Goal: Obtain resource: Download file/media

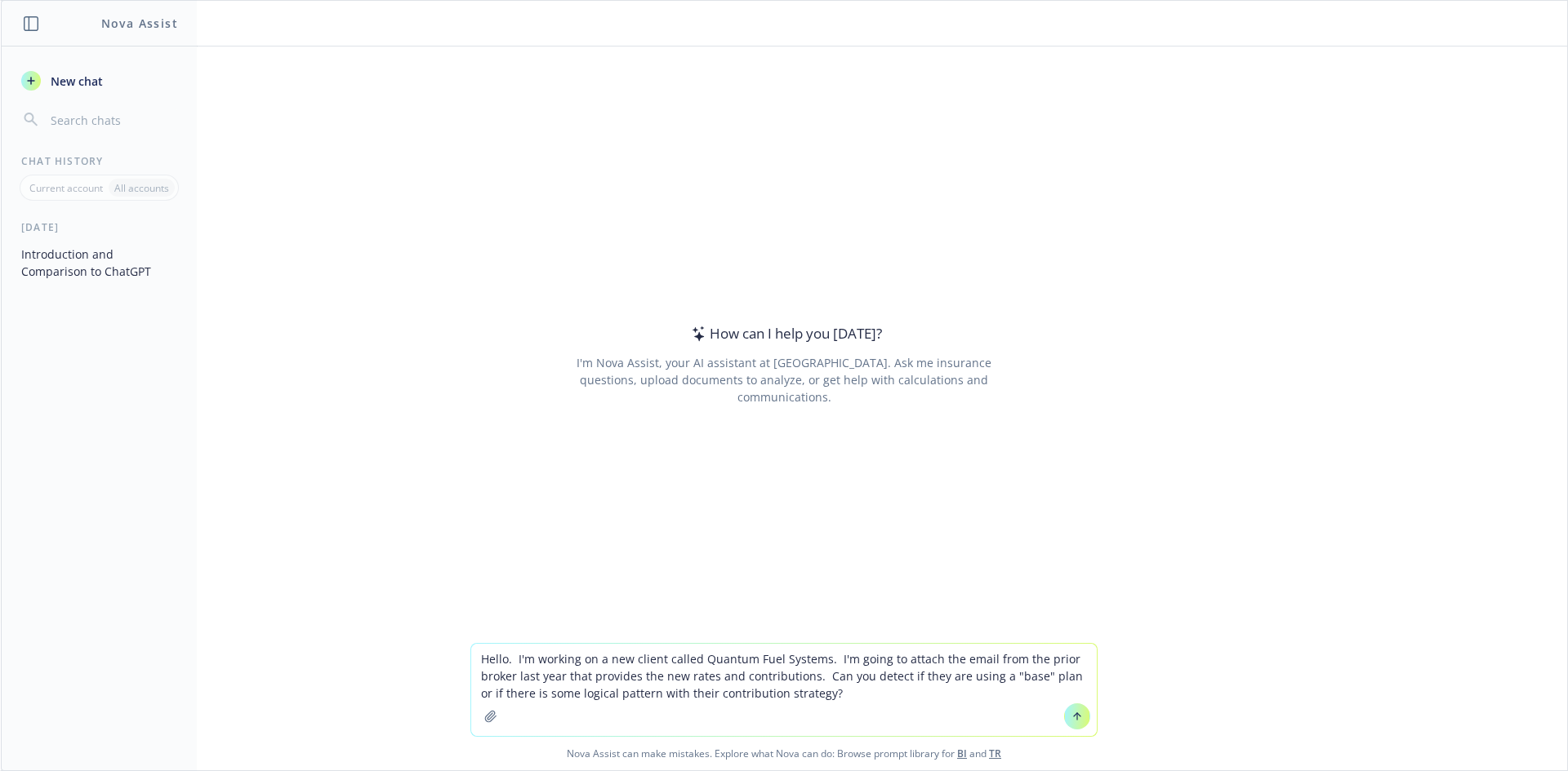
type textarea "Hello. I'm working on a new client called Quantum Fuel Systems. I'm going to at…"
click at [484, 710] on icon "button" at bounding box center [491, 717] width 13 height 13
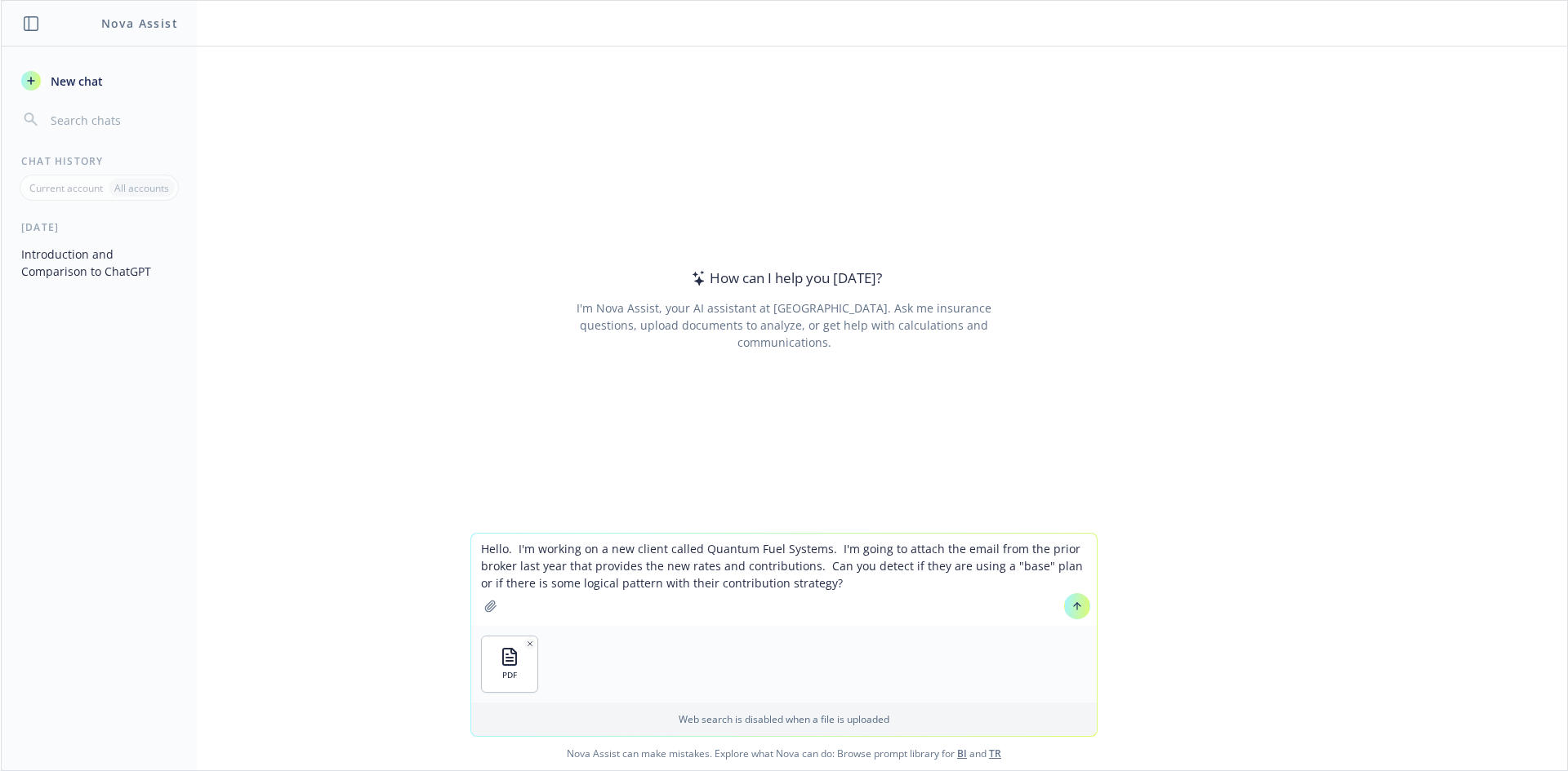
click at [1070, 612] on button at bounding box center [1077, 606] width 26 height 26
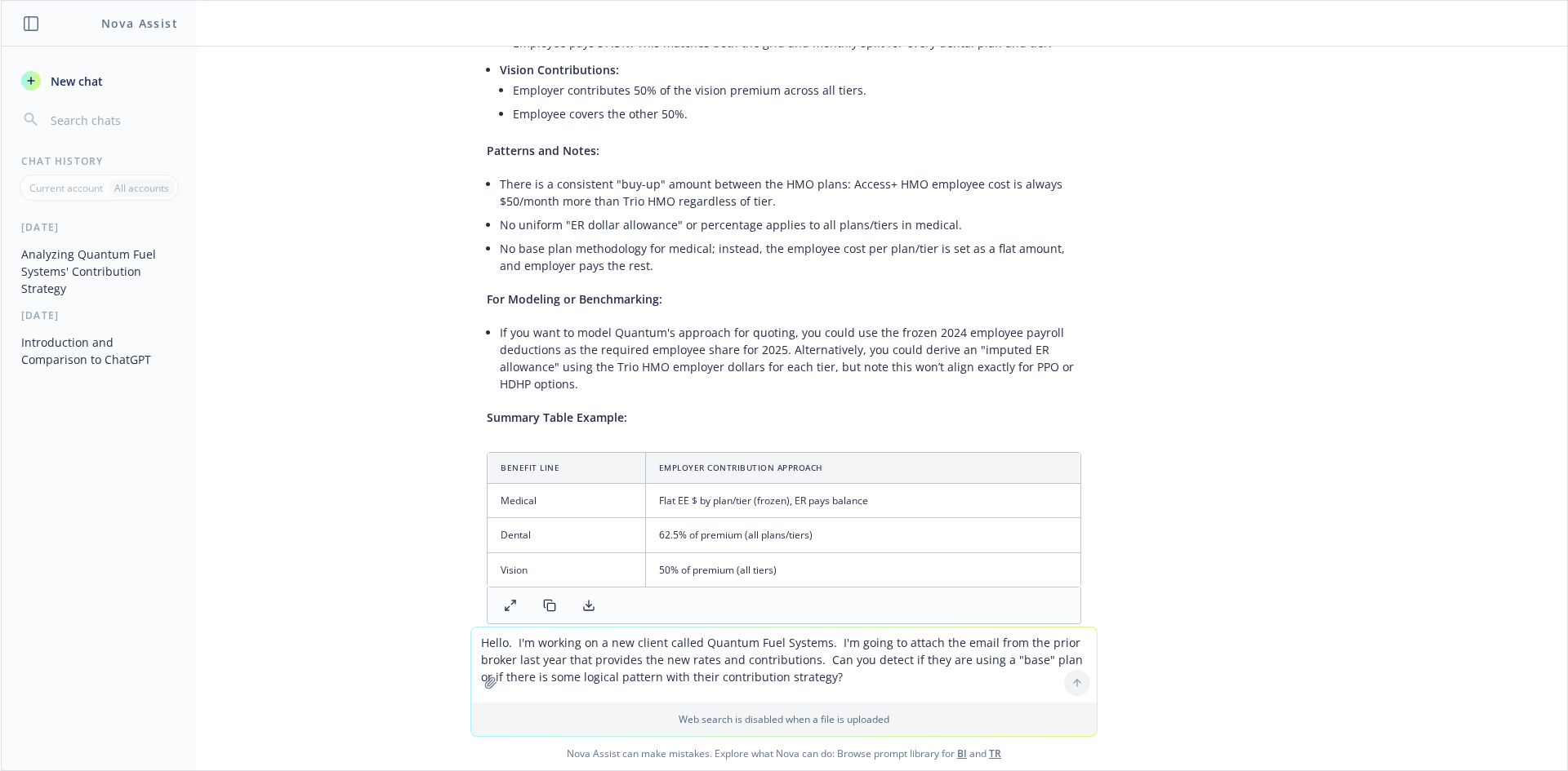
scroll to position [656, 0]
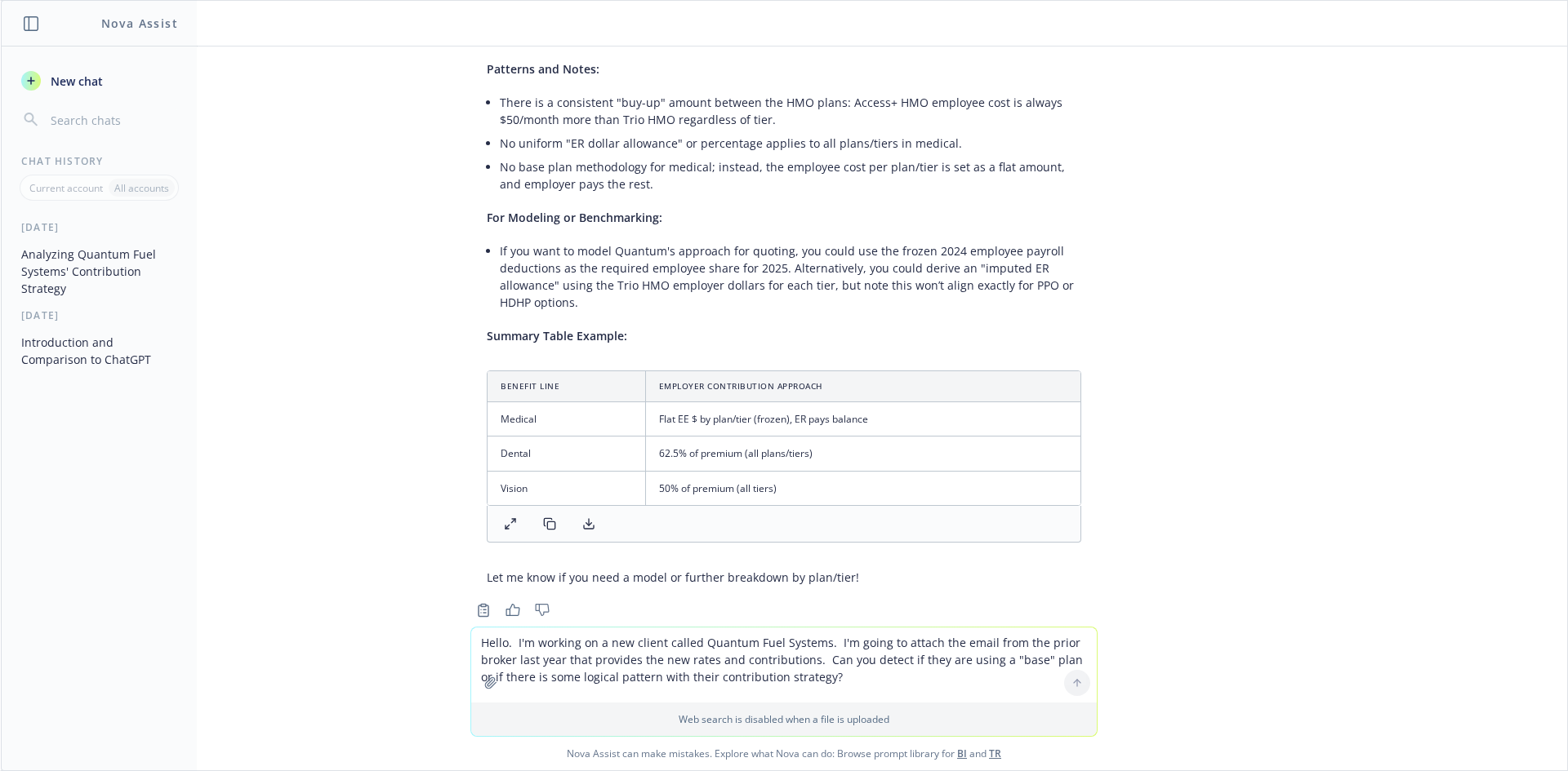
click at [540, 651] on textarea "Hello. I'm working on a new client called Quantum Fuel Systems. I'm going to at…" at bounding box center [784, 665] width 625 height 75
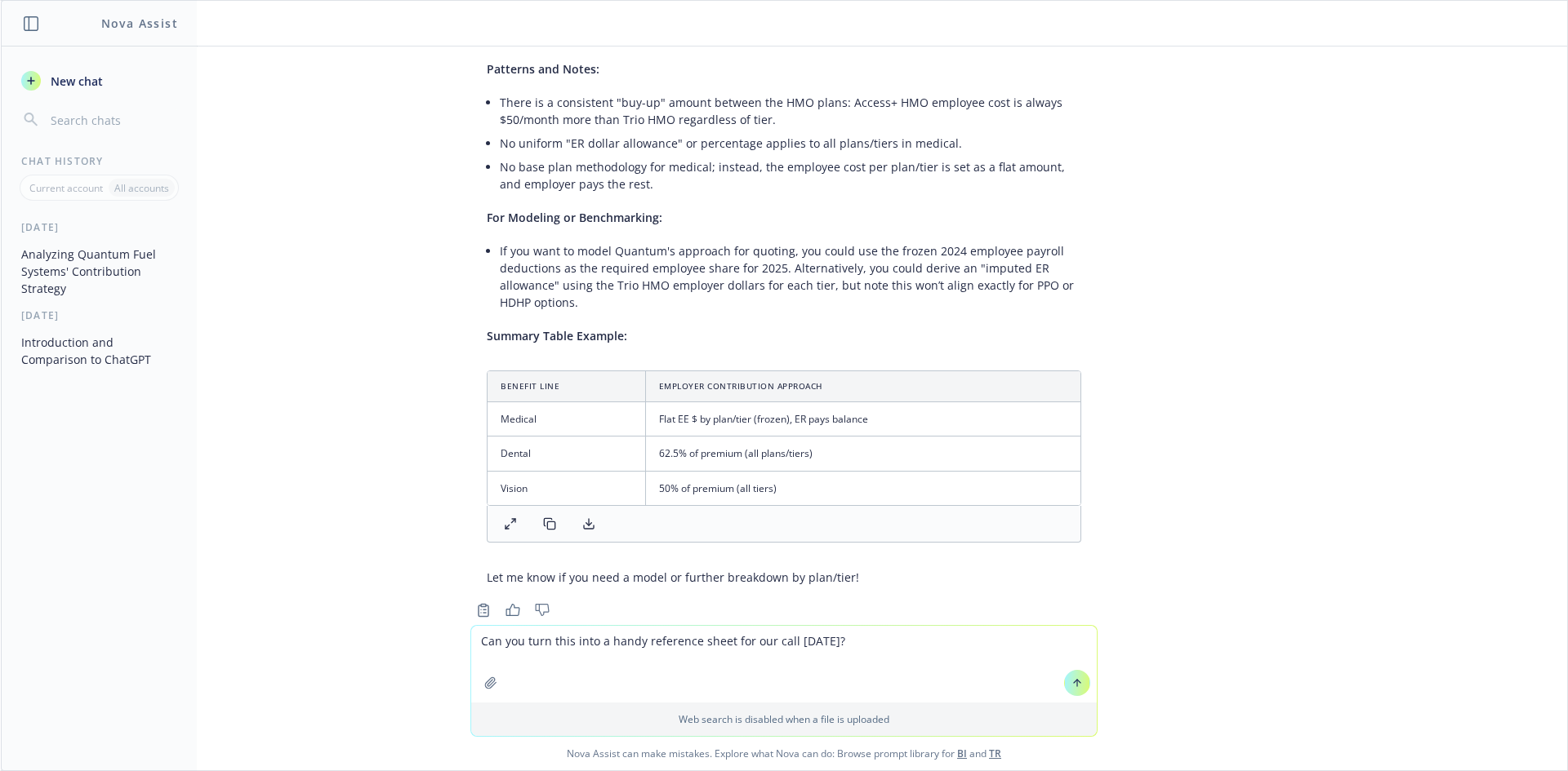
type textarea "Can you turn this into a handy reference sheet for our call [DATE]?"
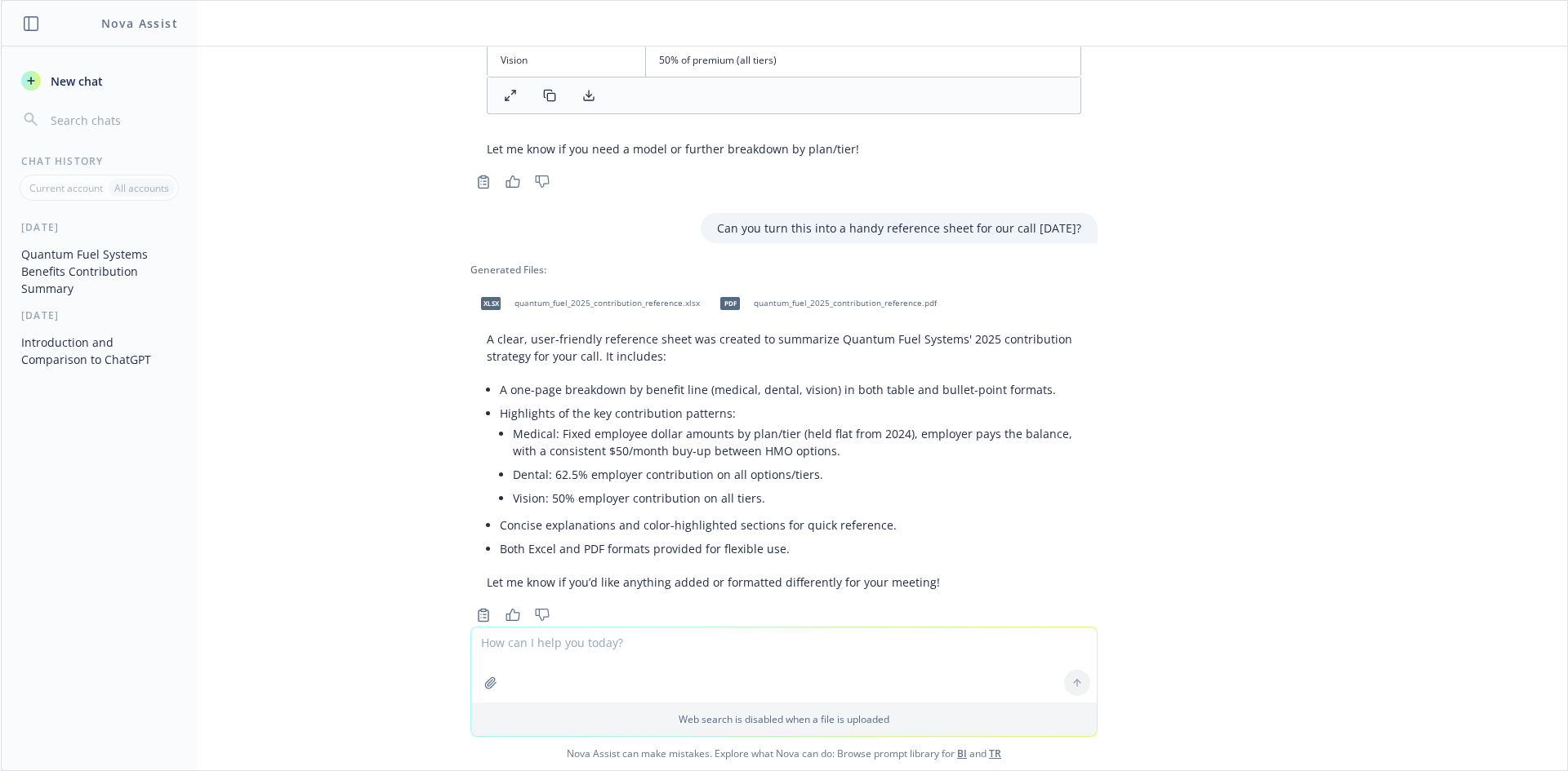
scroll to position [1089, 0]
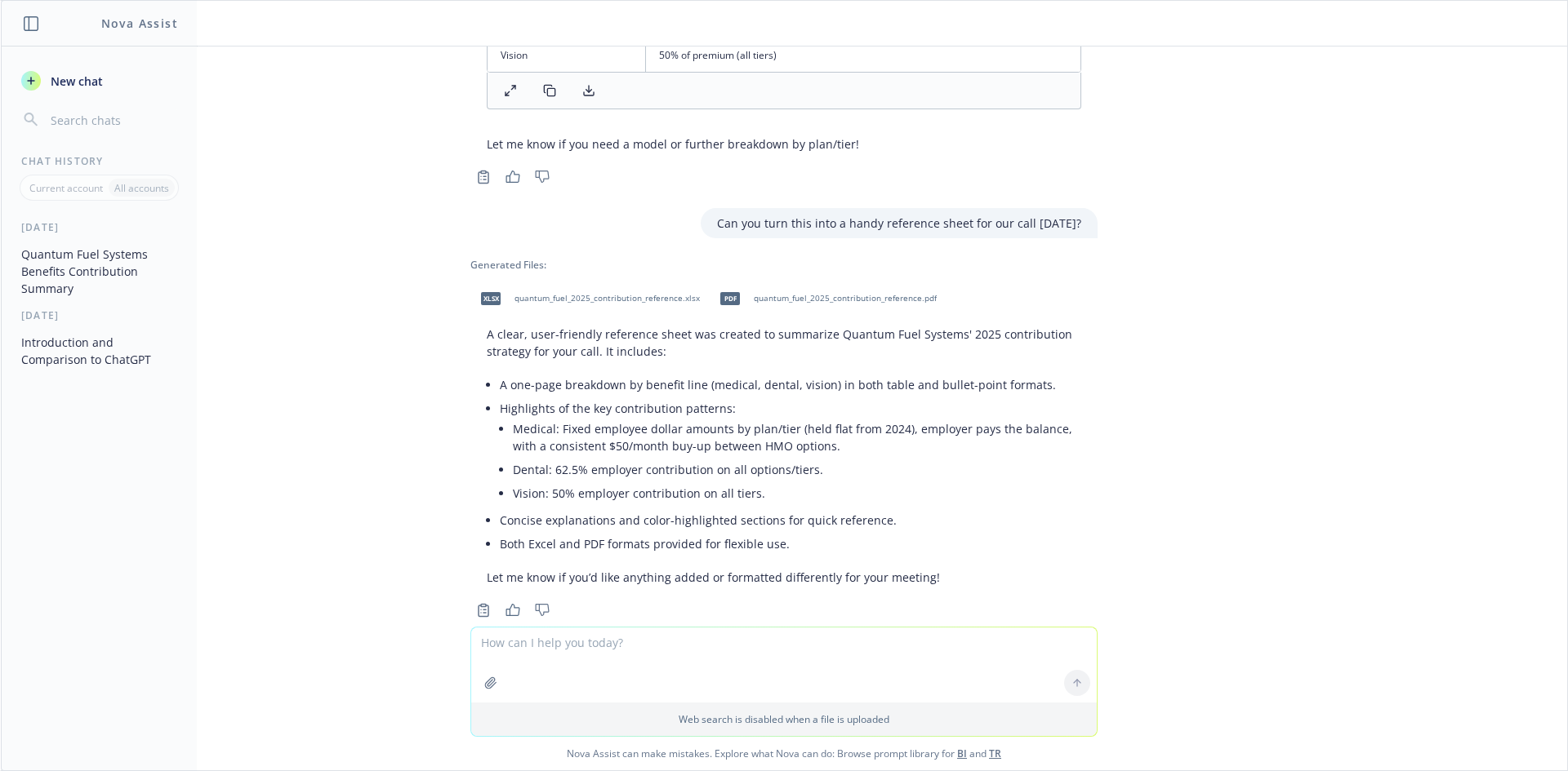
click at [764, 293] on span "quantum_fuel_2025_contribution_reference.pdf" at bounding box center [845, 298] width 183 height 10
